Goal: Information Seeking & Learning: Check status

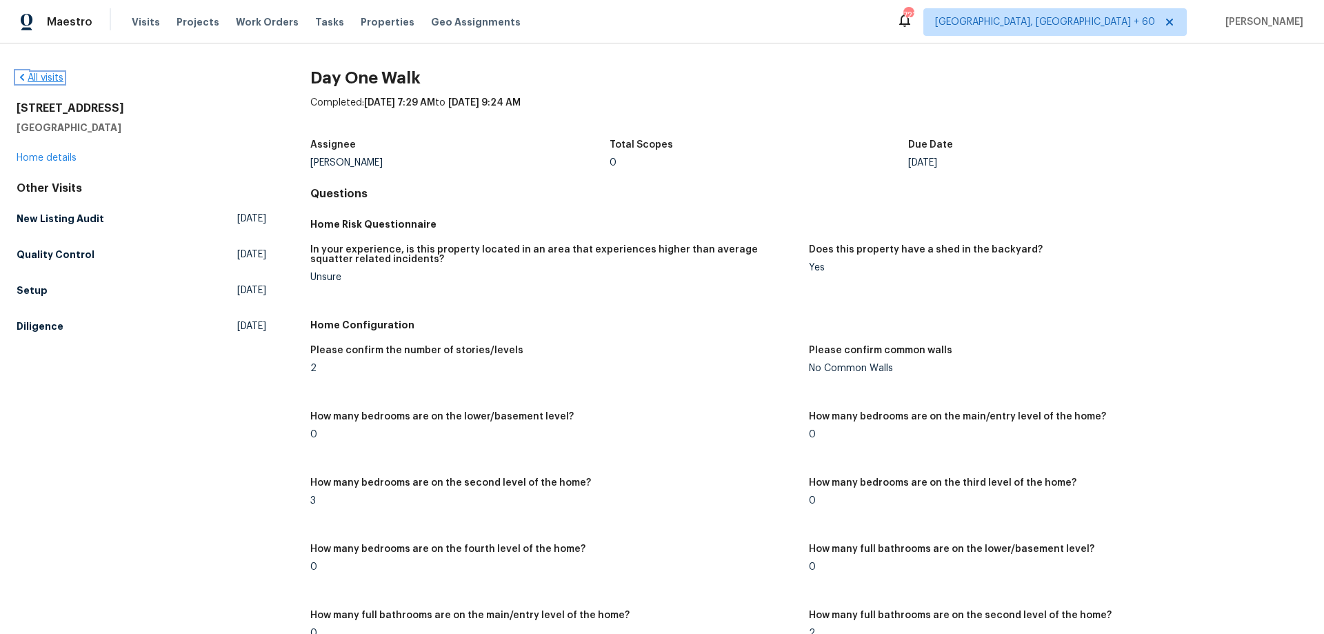
click at [41, 74] on link "All visits" at bounding box center [40, 78] width 47 height 10
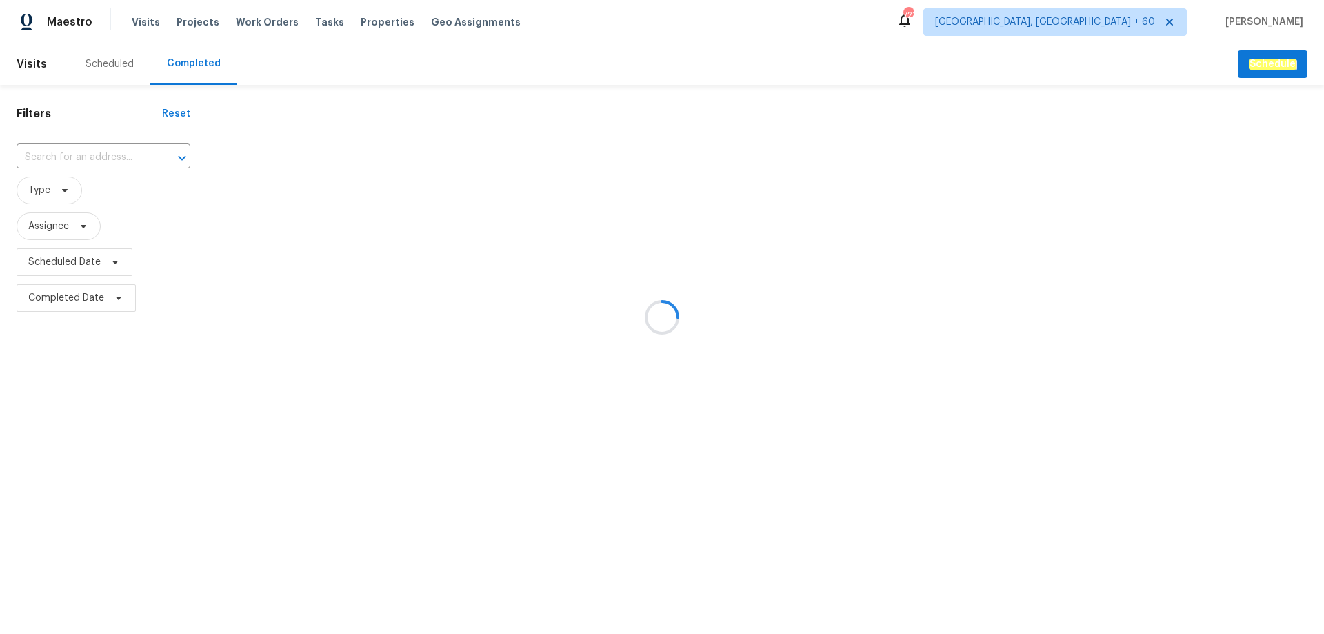
click at [74, 155] on div at bounding box center [662, 317] width 1324 height 634
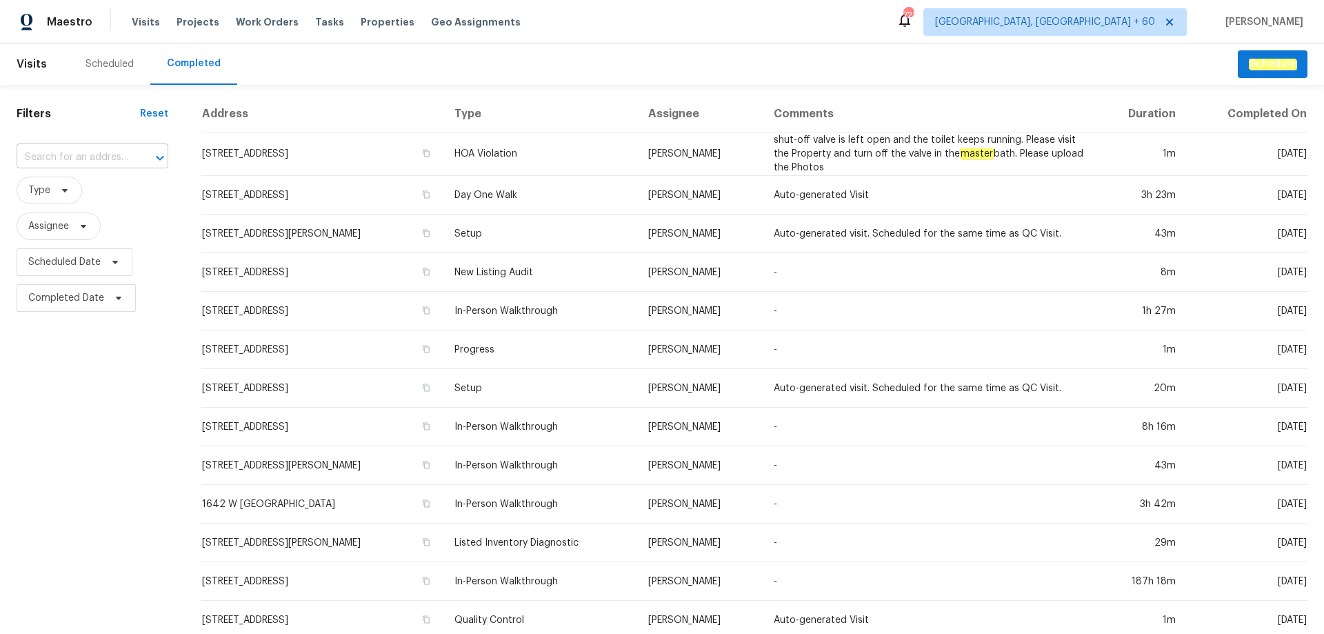
click at [75, 155] on input "text" at bounding box center [73, 157] width 113 height 21
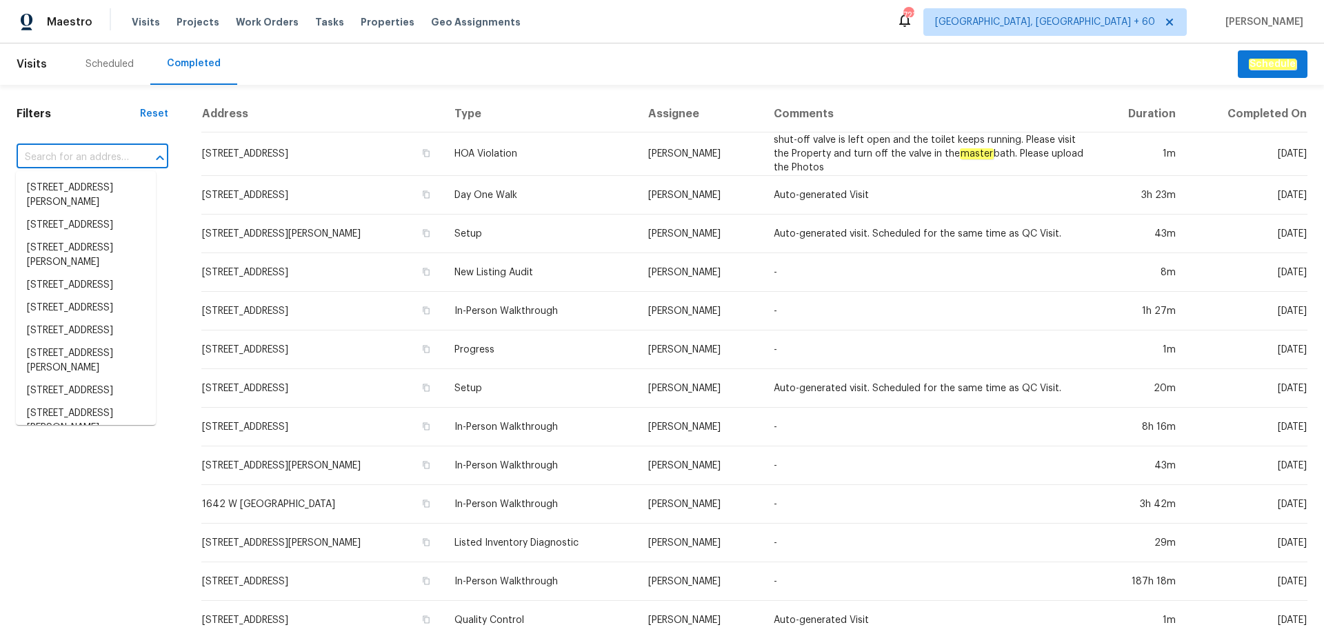
paste input "[STREET_ADDRESS]"
type input "[STREET_ADDRESS]"
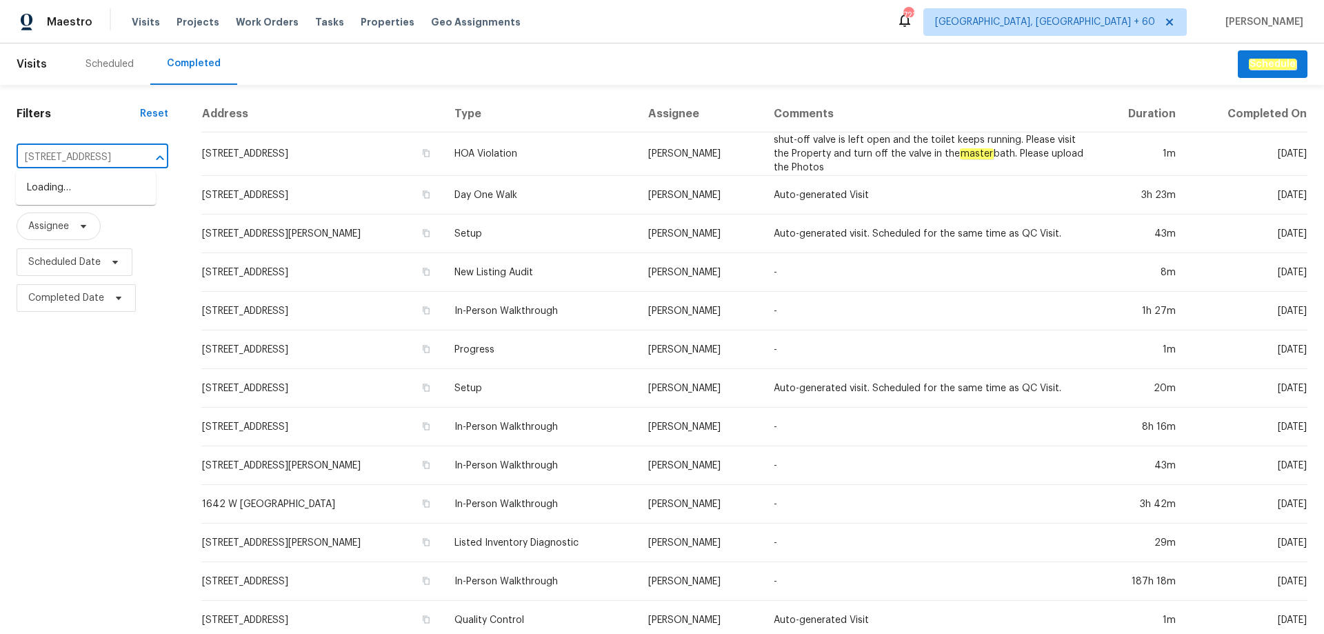
scroll to position [0, 100]
click at [77, 191] on li "[STREET_ADDRESS]" at bounding box center [86, 188] width 140 height 23
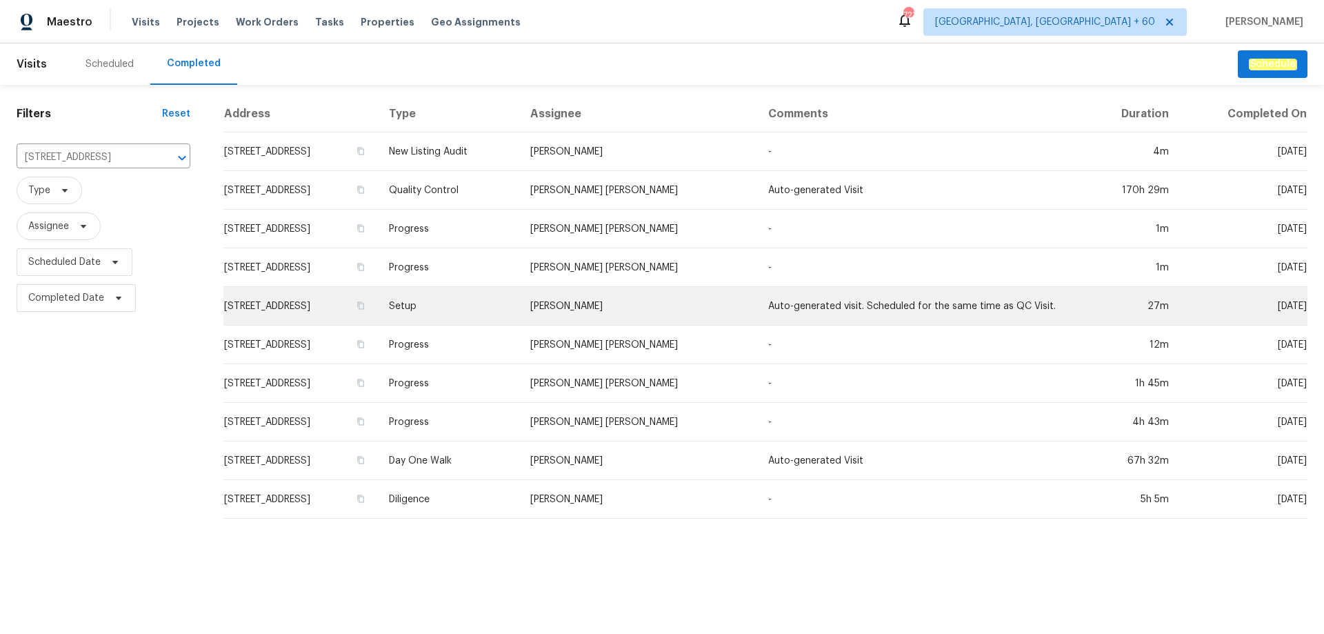
click at [519, 314] on td "Setup" at bounding box center [448, 306] width 141 height 39
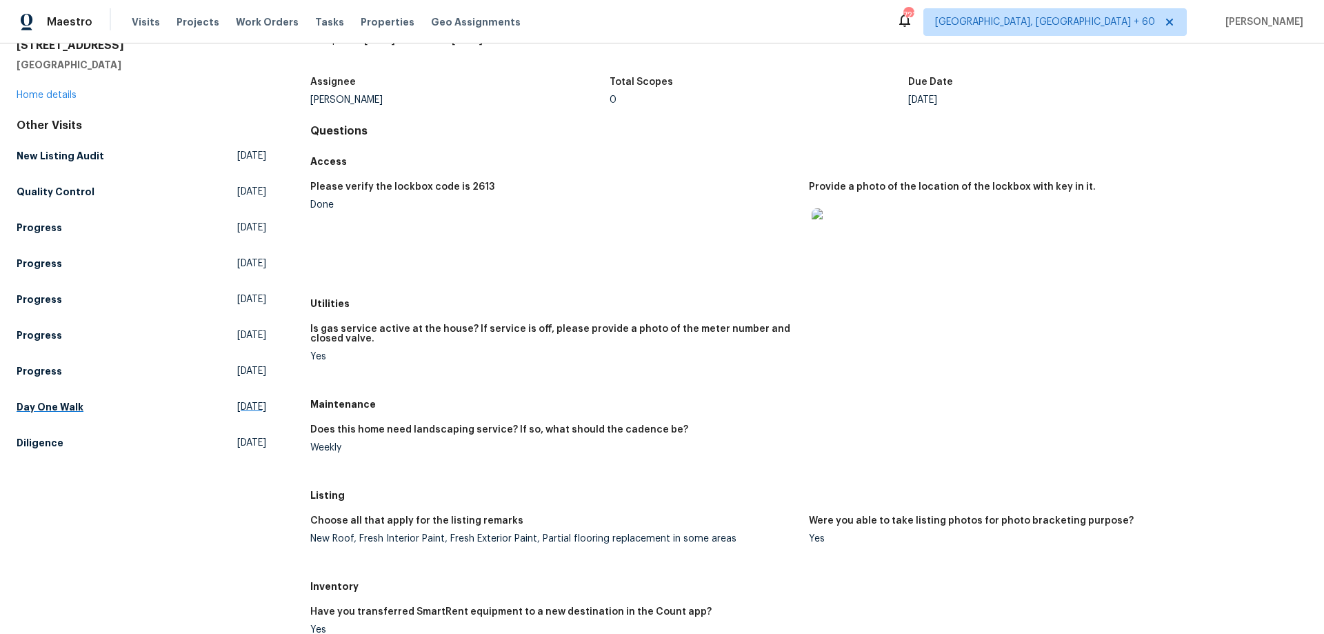
scroll to position [345, 0]
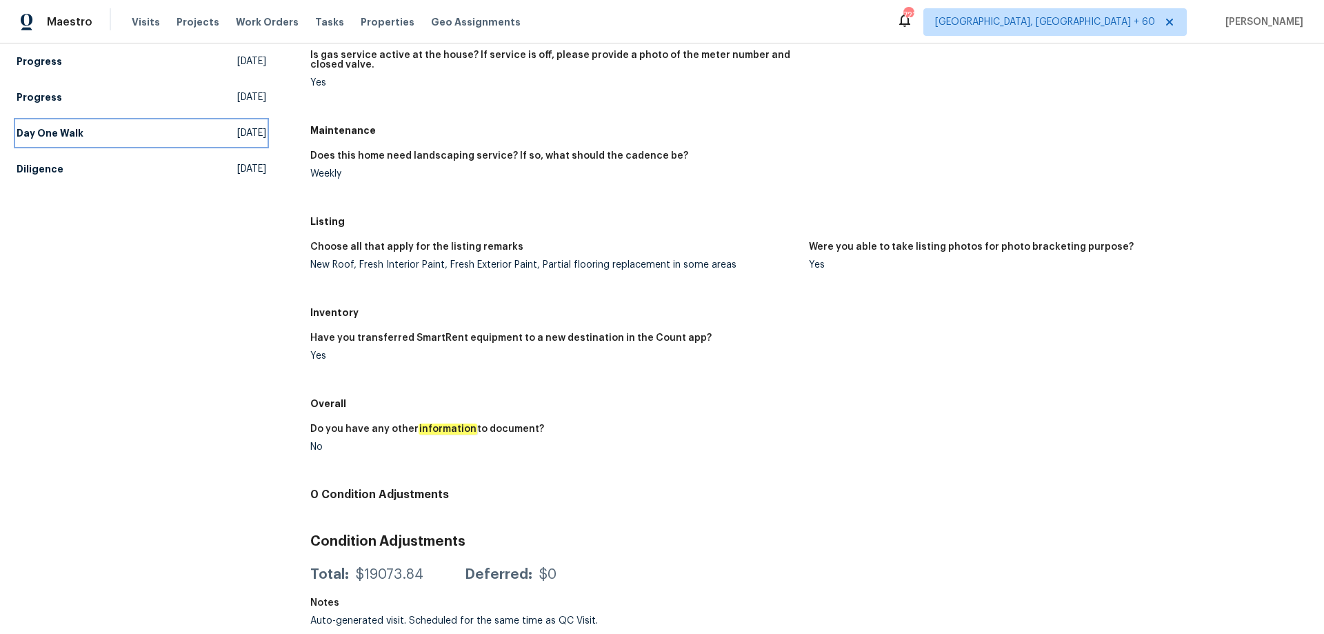
click at [46, 136] on link "Day One Walk [DATE]" at bounding box center [142, 133] width 250 height 25
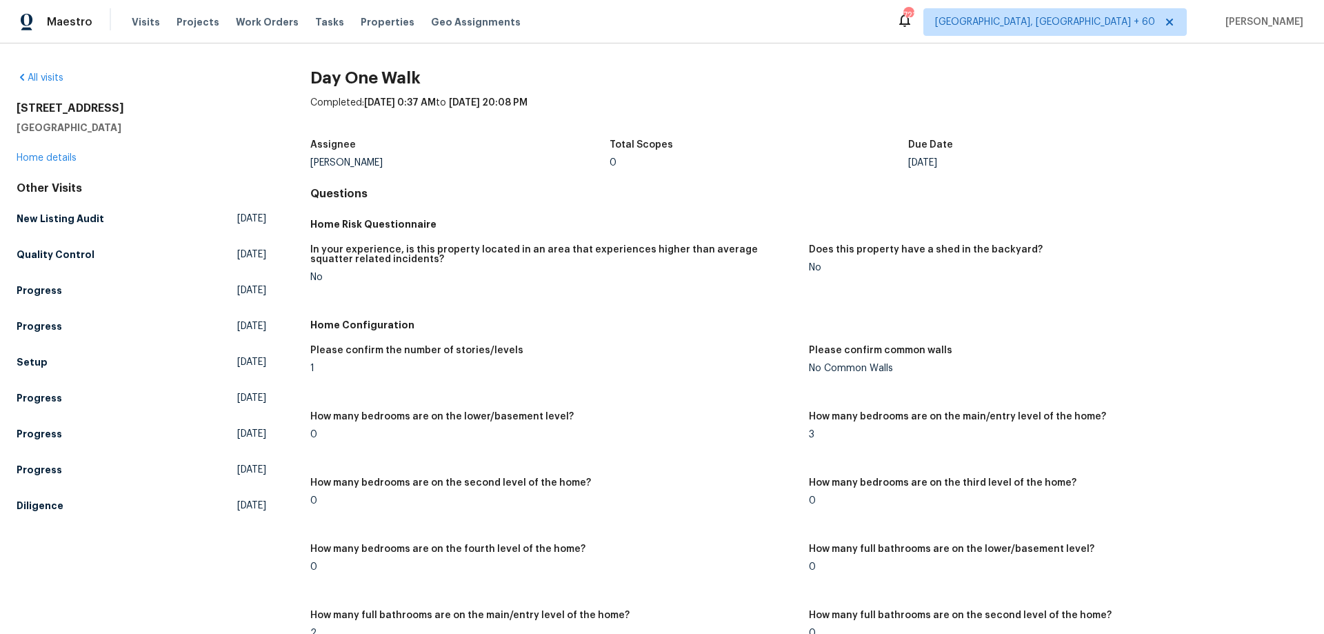
scroll to position [2233, 0]
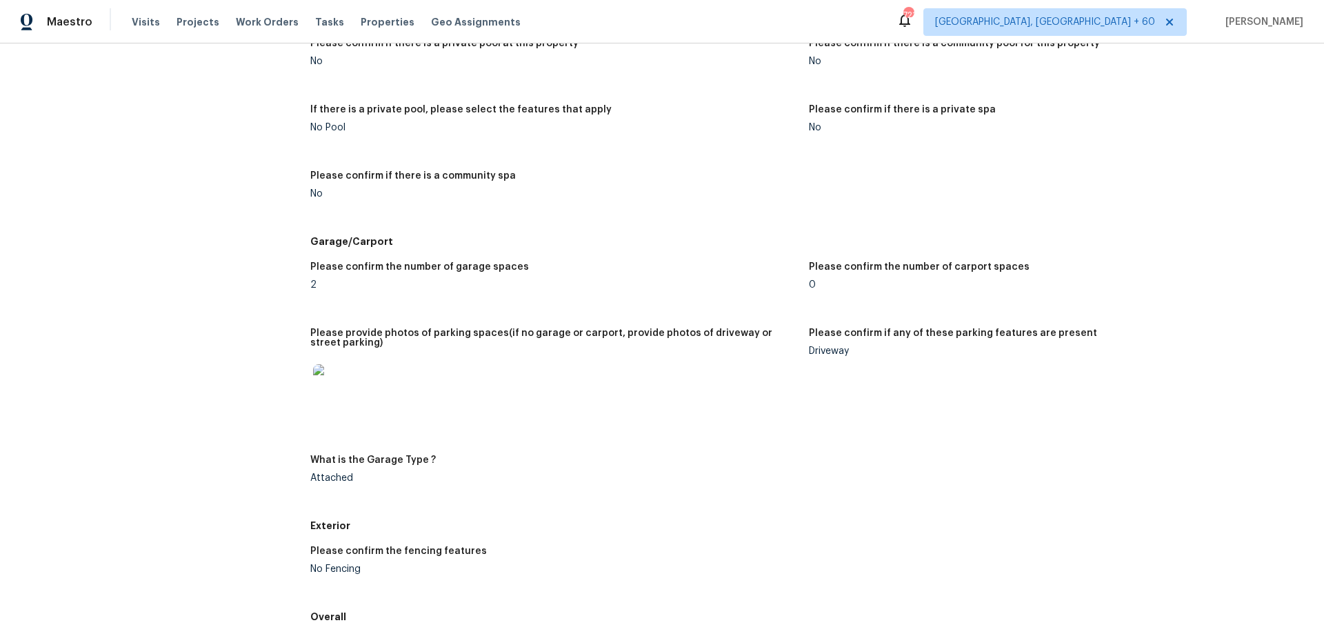
click at [320, 382] on img at bounding box center [335, 386] width 44 height 44
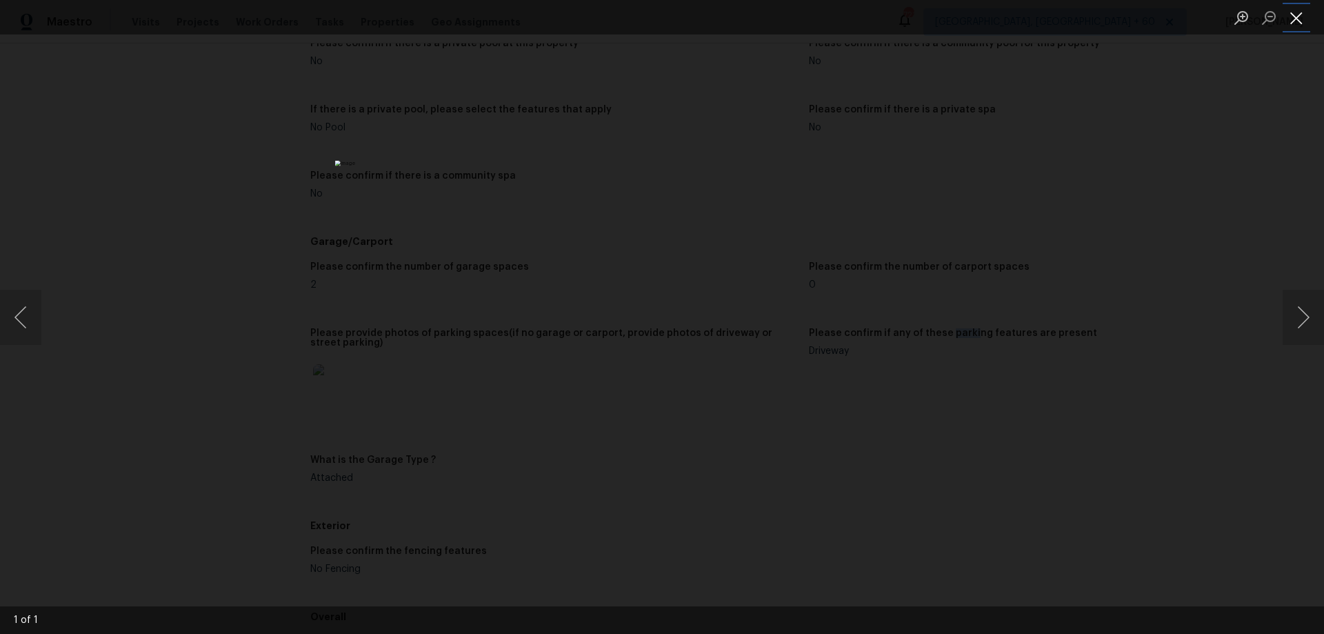
click at [1303, 17] on button "Close lightbox" at bounding box center [1297, 18] width 28 height 24
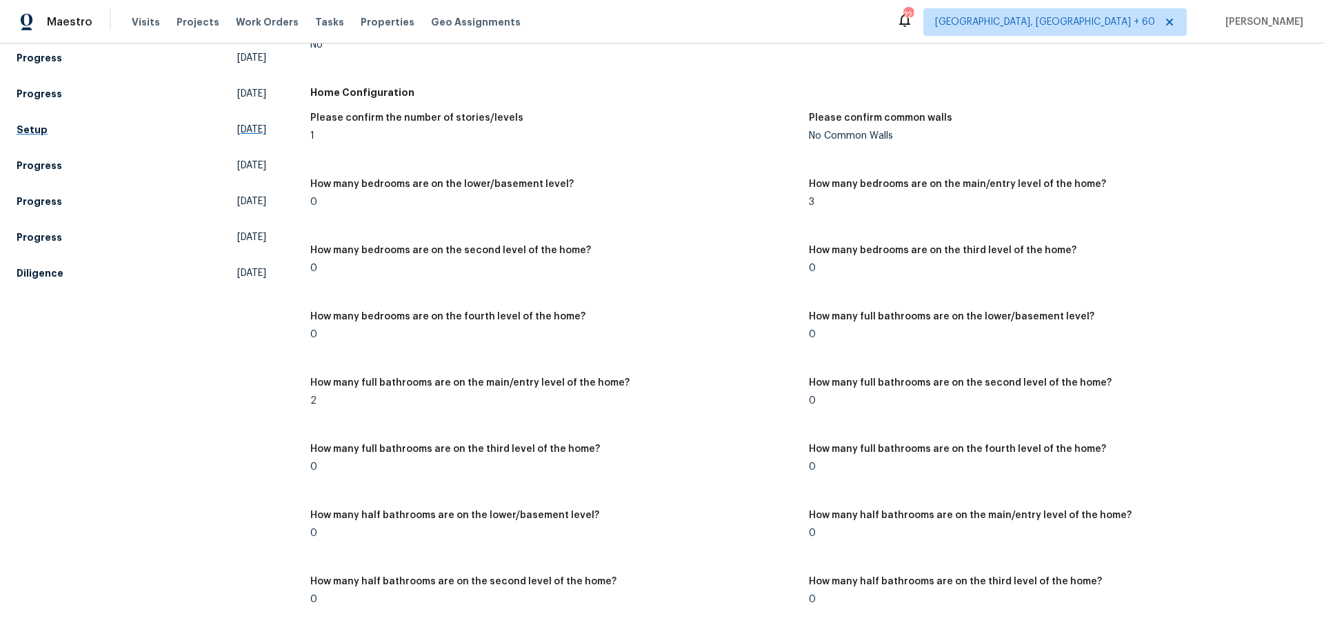
scroll to position [0, 0]
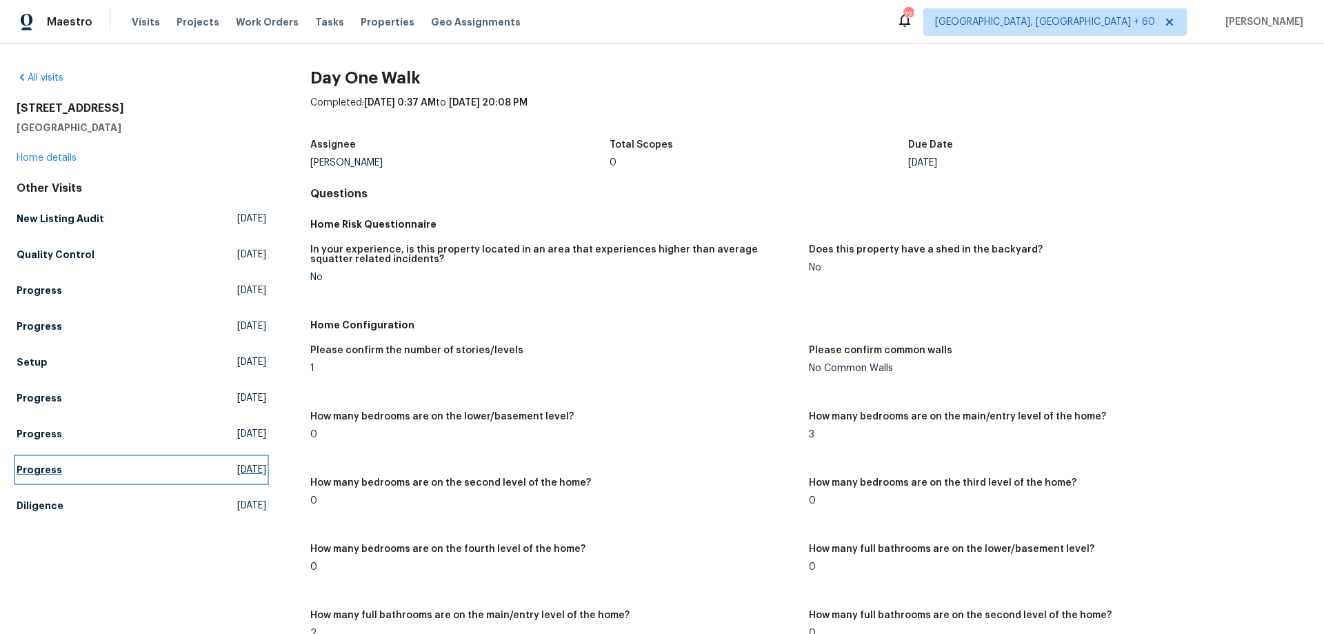
click at [37, 475] on h5 "Progress" at bounding box center [40, 470] width 46 height 14
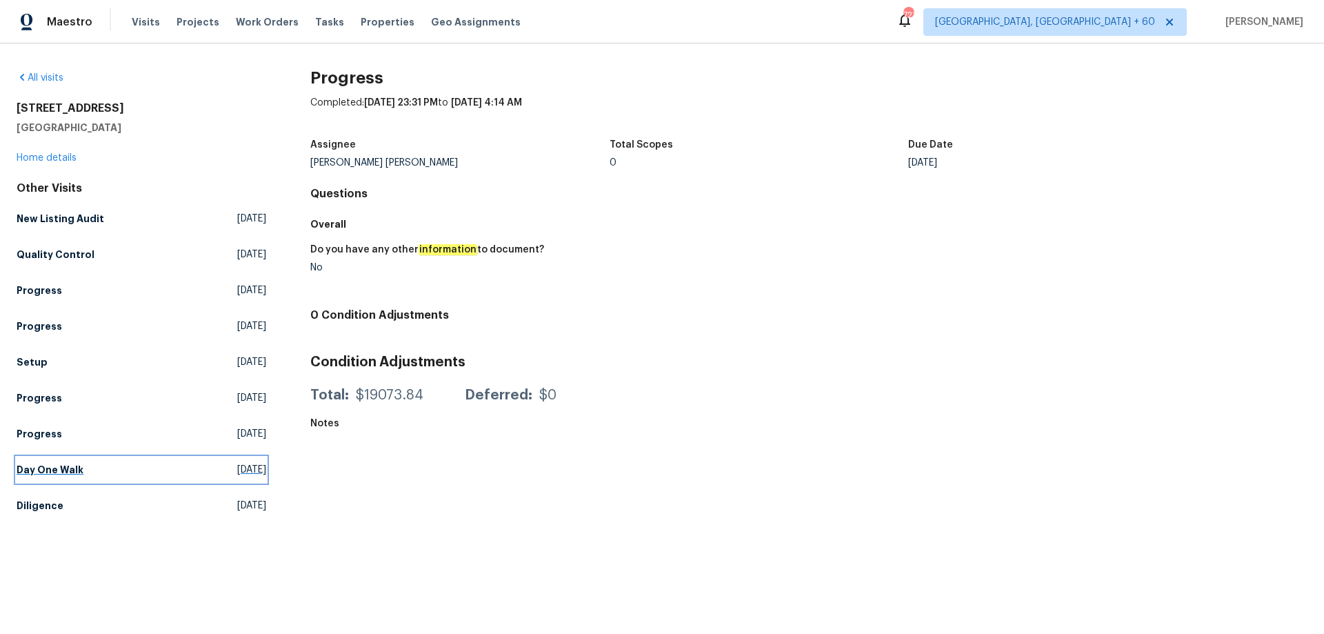
click at [46, 472] on h5 "Day One Walk" at bounding box center [50, 470] width 67 height 14
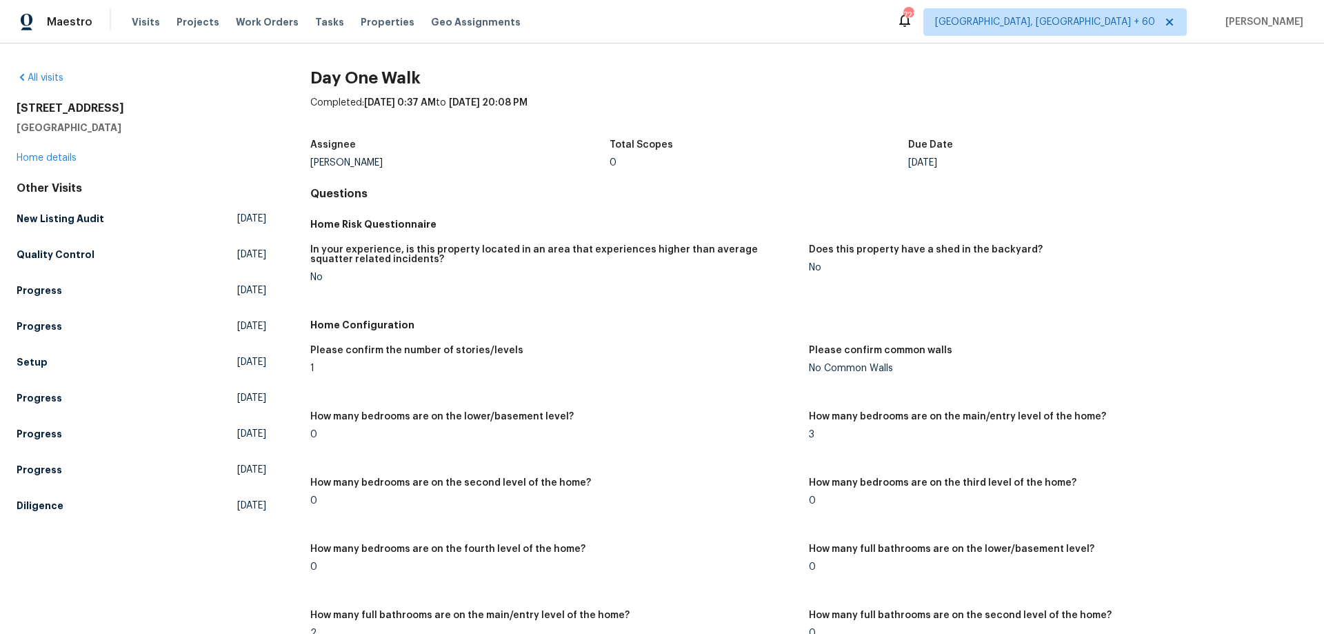
scroll to position [2378, 0]
